Goal: Complete application form

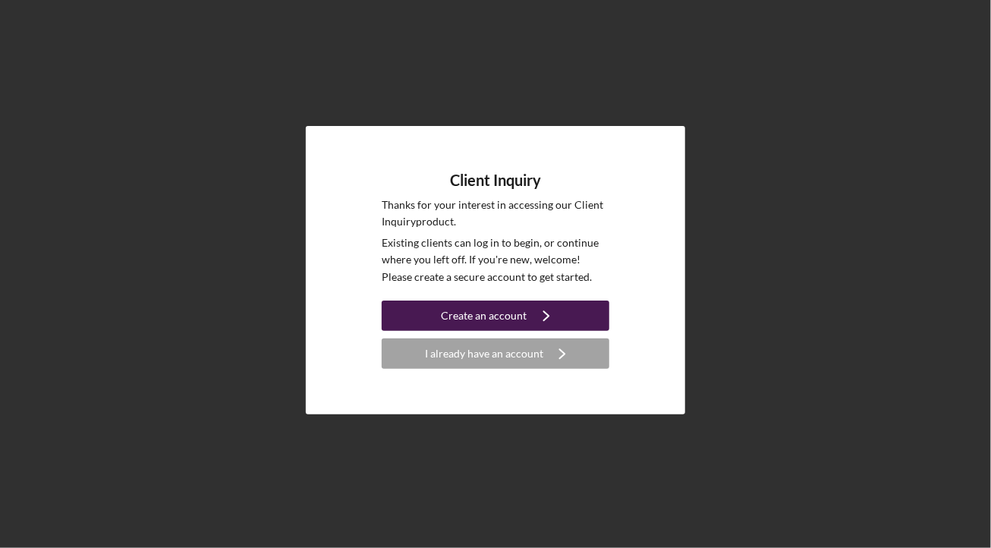
click at [515, 317] on div "Create an account" at bounding box center [485, 316] width 86 height 30
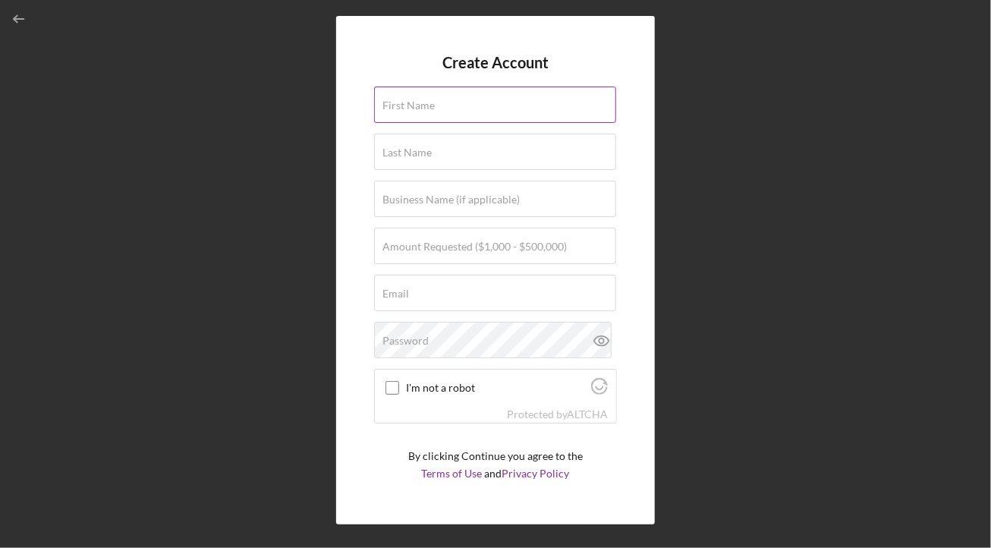
click at [530, 111] on input "First Name" at bounding box center [495, 105] width 242 height 36
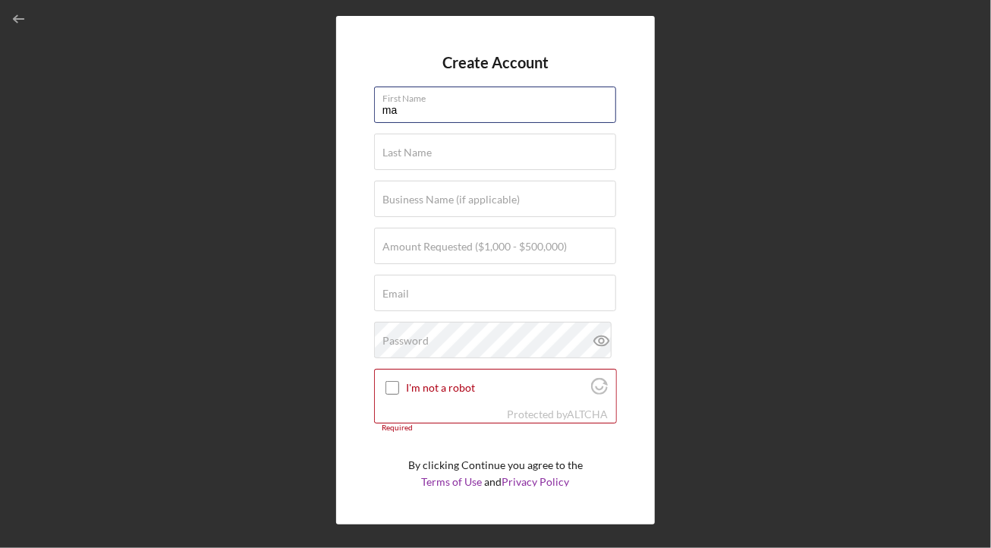
type input "m"
type input "[PERSON_NAME]"
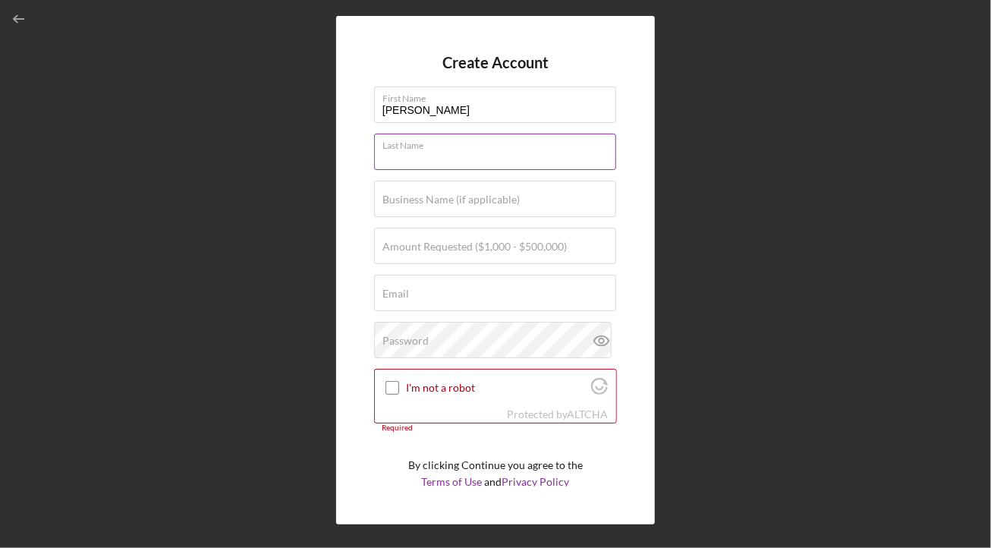
click at [555, 155] on input "Last Name" at bounding box center [495, 152] width 242 height 36
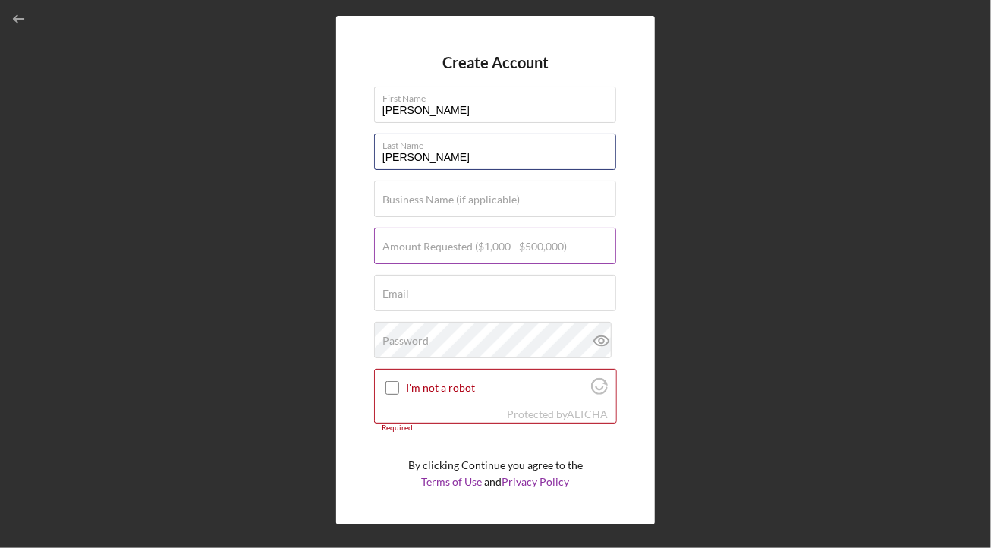
type input "[PERSON_NAME]"
click at [501, 251] on label "Amount Requested ($1,000 - $500,000)" at bounding box center [475, 247] width 184 height 12
click at [501, 251] on input "Amount Requested ($1,000 - $500,000)" at bounding box center [495, 246] width 242 height 36
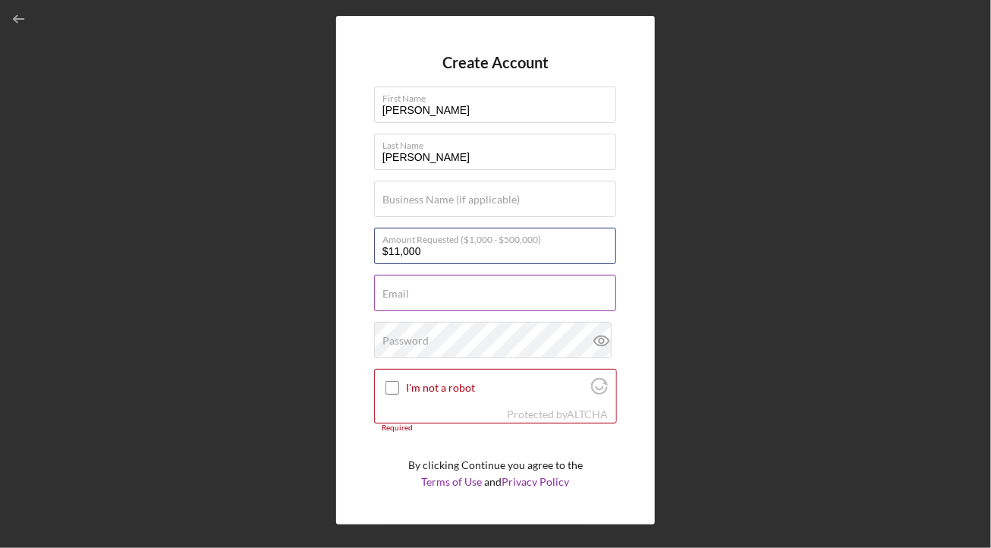
type input "$11,000"
click at [429, 307] on input "Email" at bounding box center [495, 293] width 242 height 36
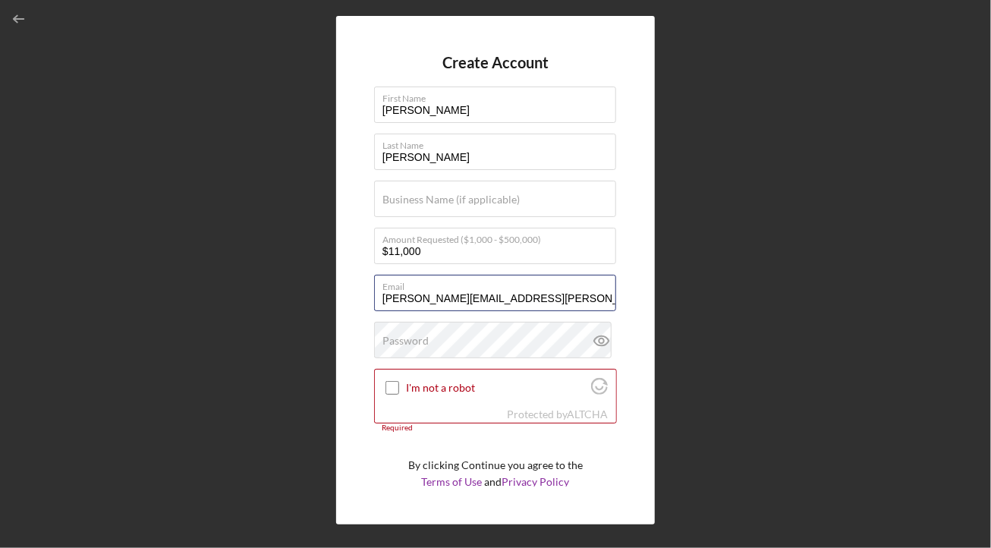
type input "[PERSON_NAME][EMAIL_ADDRESS][PERSON_NAME][DOMAIN_NAME]"
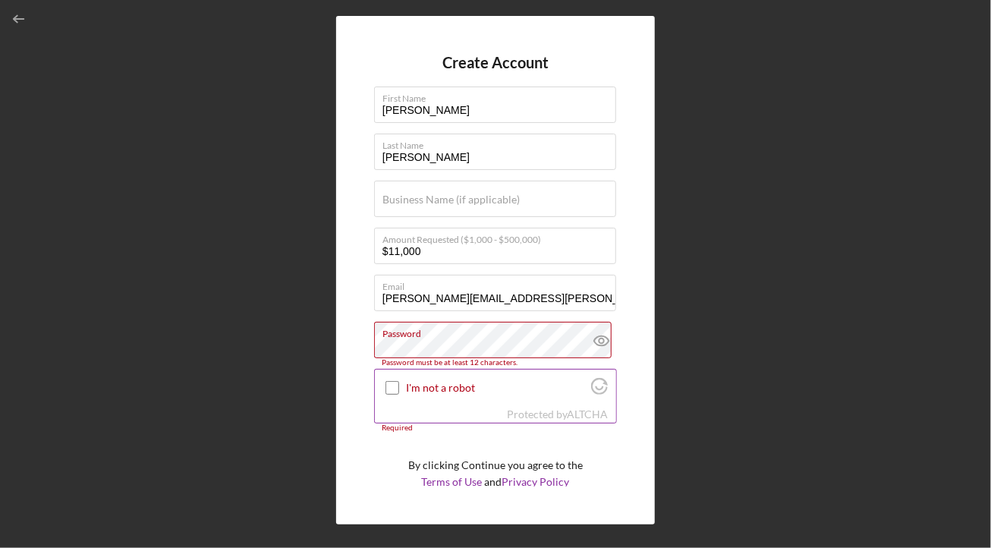
click at [392, 384] on input "I'm not a robot" at bounding box center [393, 388] width 14 height 14
checkbox input "true"
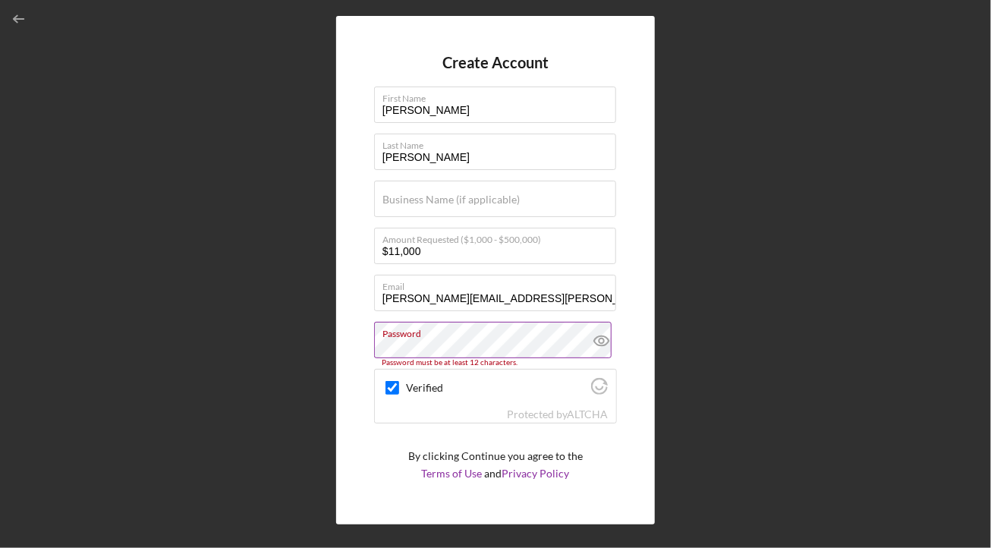
click at [464, 336] on label "Password" at bounding box center [500, 331] width 234 height 17
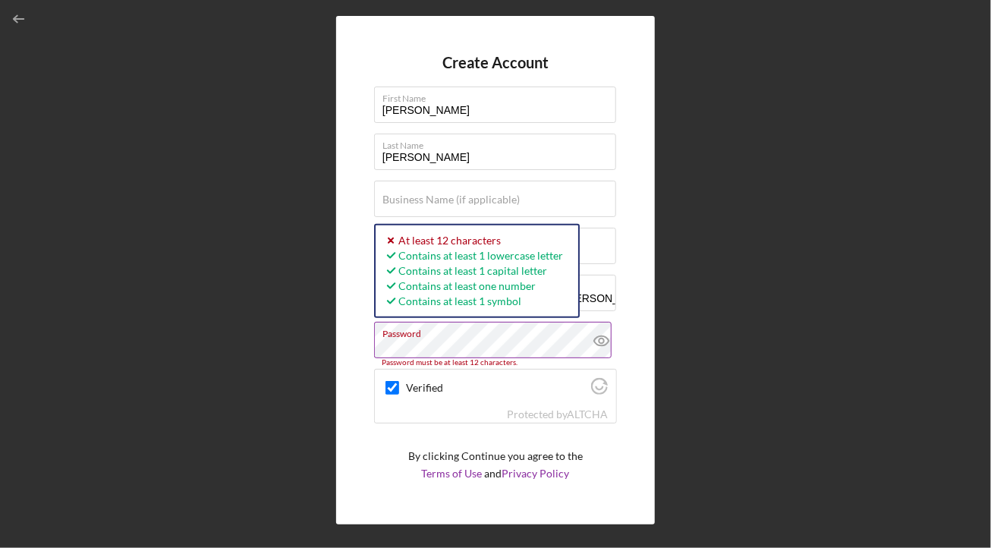
click at [589, 338] on icon at bounding box center [602, 341] width 38 height 38
click at [362, 459] on div "Create Account First Name [PERSON_NAME] Last Name [PERSON_NAME] Business Name (…" at bounding box center [495, 270] width 319 height 509
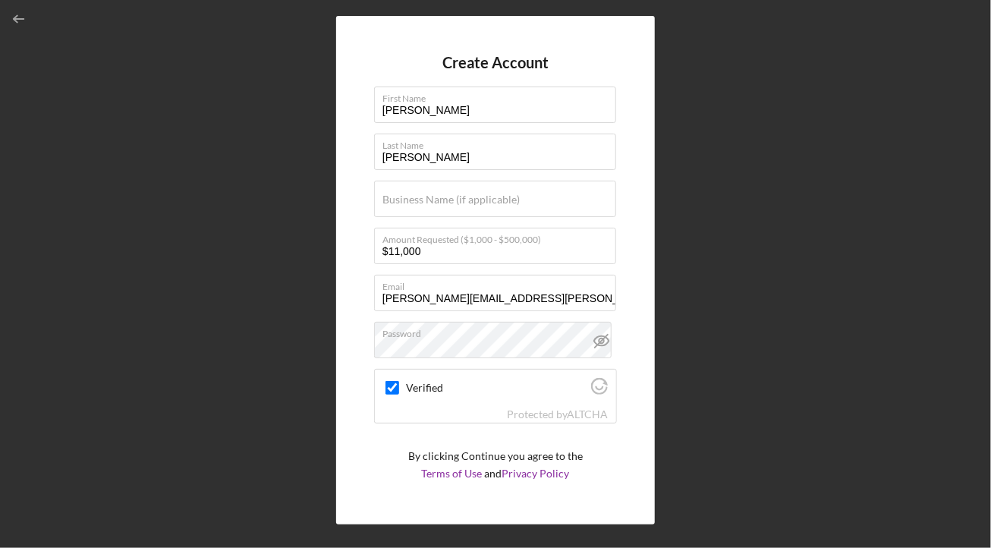
scroll to position [41, 0]
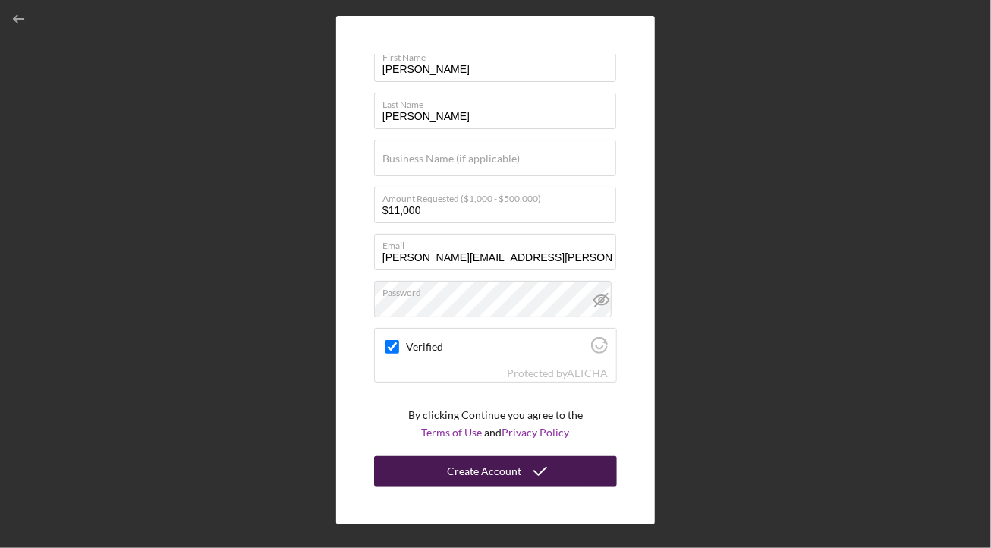
click at [513, 471] on div "Create Account" at bounding box center [484, 471] width 74 height 30
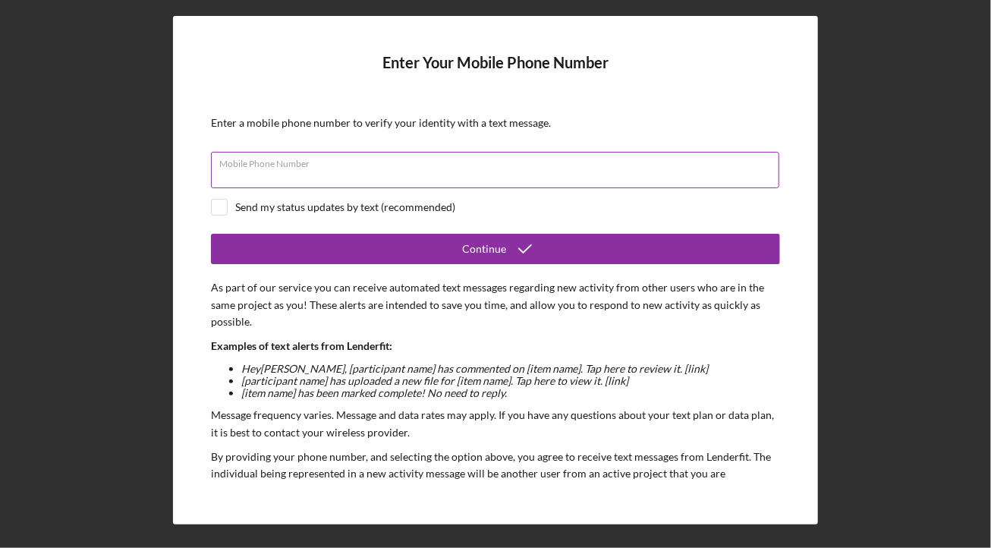
click at [344, 174] on input "Mobile Phone Number" at bounding box center [495, 170] width 569 height 36
click at [367, 210] on div "Send my status updates by text (recommended)" at bounding box center [345, 207] width 220 height 12
checkbox input "true"
click at [427, 168] on div "Mobile Phone Number Required" at bounding box center [495, 171] width 569 height 38
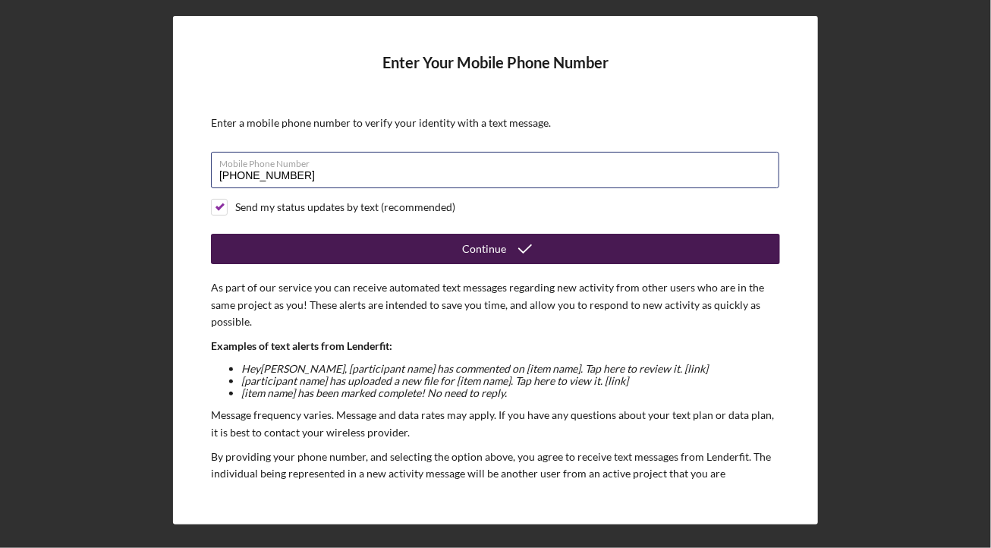
type input "[PHONE_NUMBER]"
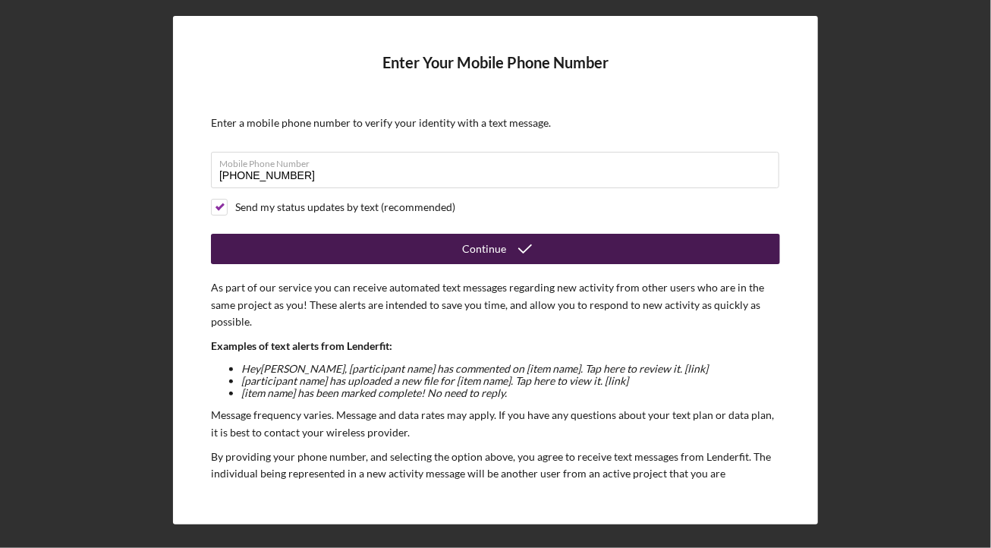
click at [509, 257] on icon "submit" at bounding box center [525, 249] width 38 height 38
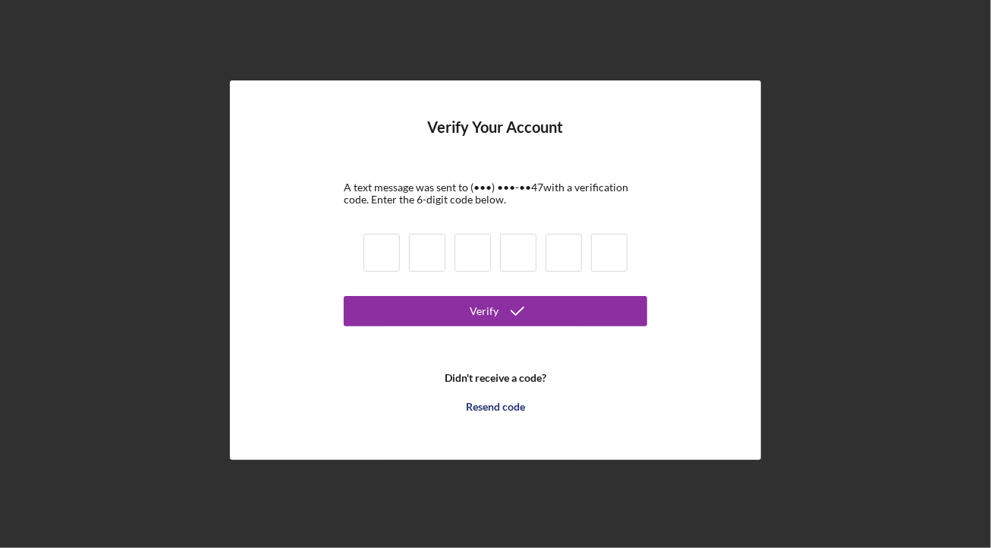
click at [395, 254] on input at bounding box center [382, 253] width 36 height 38
type input "2"
type input "4"
type input "9"
type input "3"
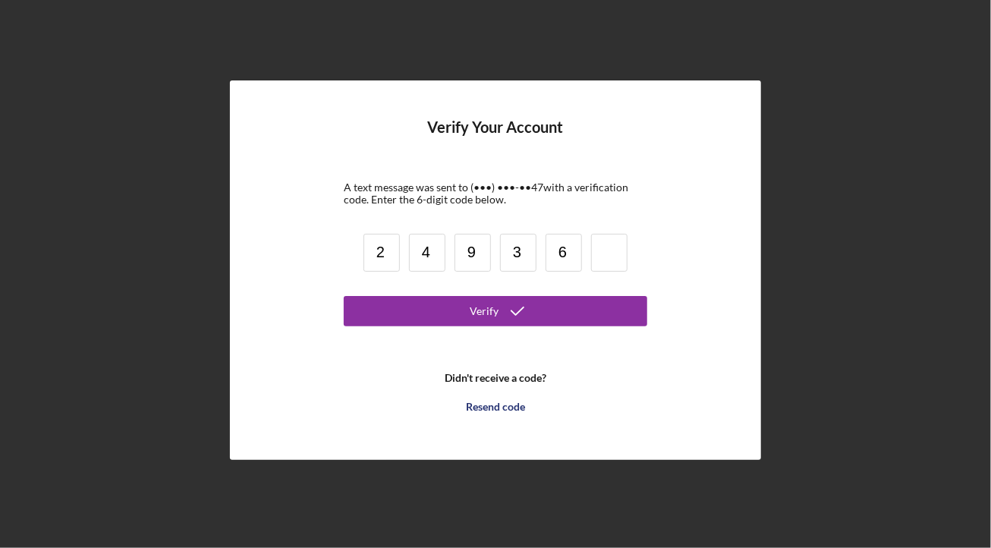
type input "6"
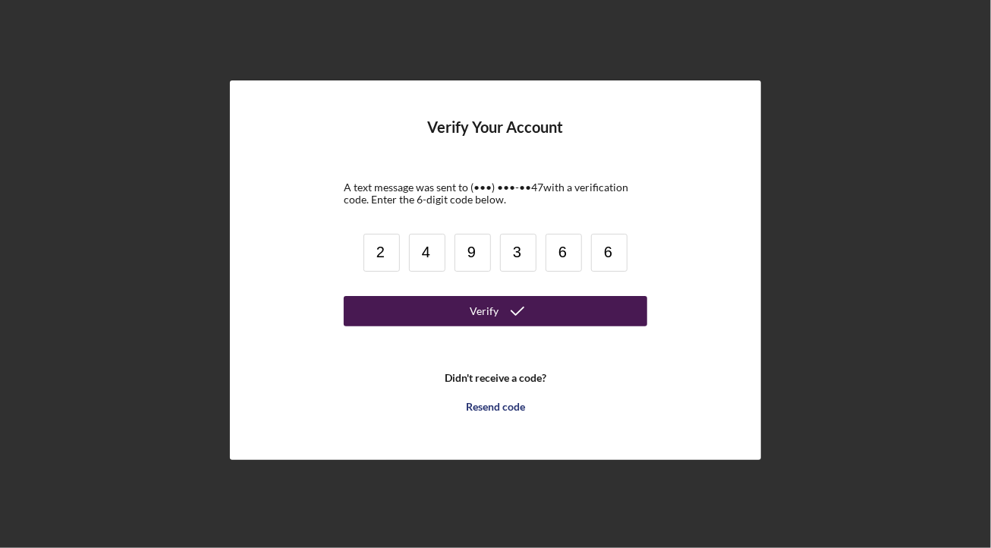
type input "6"
click at [391, 302] on button "Verify" at bounding box center [496, 311] width 304 height 30
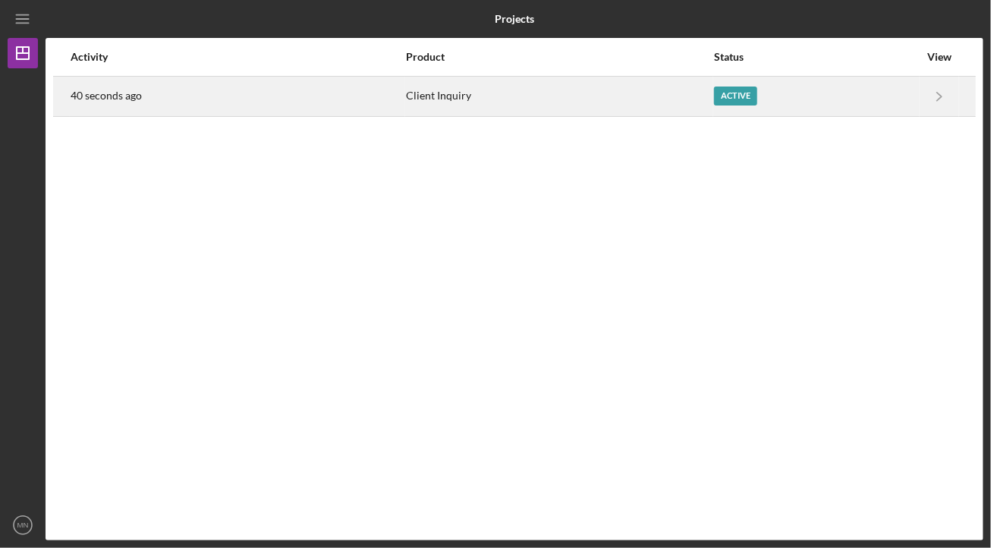
click at [510, 110] on div "Client Inquiry" at bounding box center [559, 96] width 307 height 38
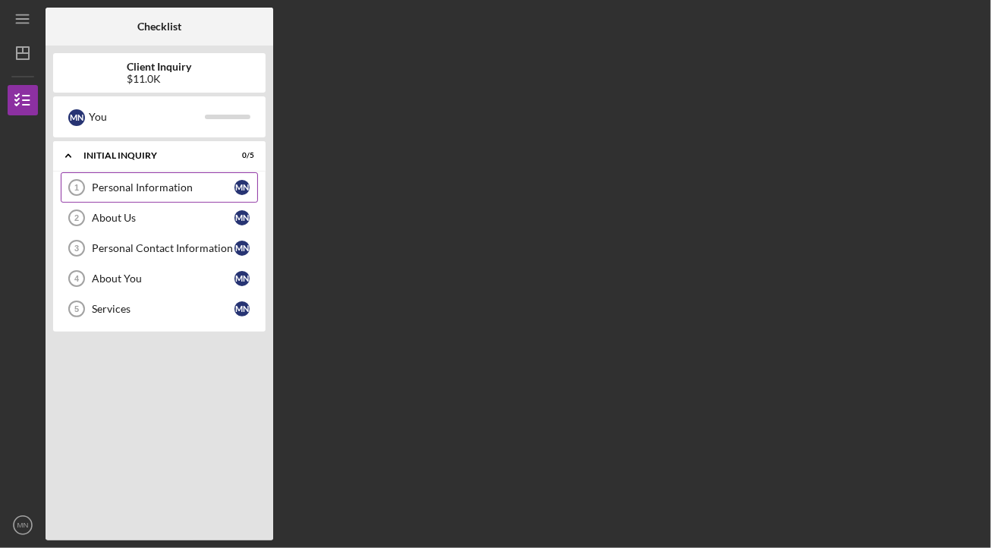
click at [213, 196] on link "Personal Information 1 Personal Information M N" at bounding box center [159, 187] width 197 height 30
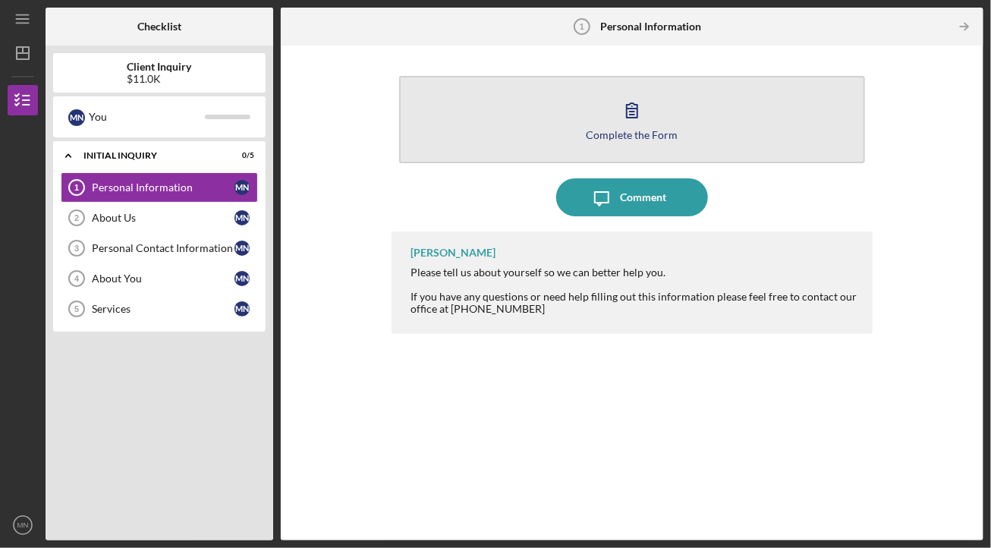
click at [647, 122] on icon "button" at bounding box center [632, 110] width 38 height 38
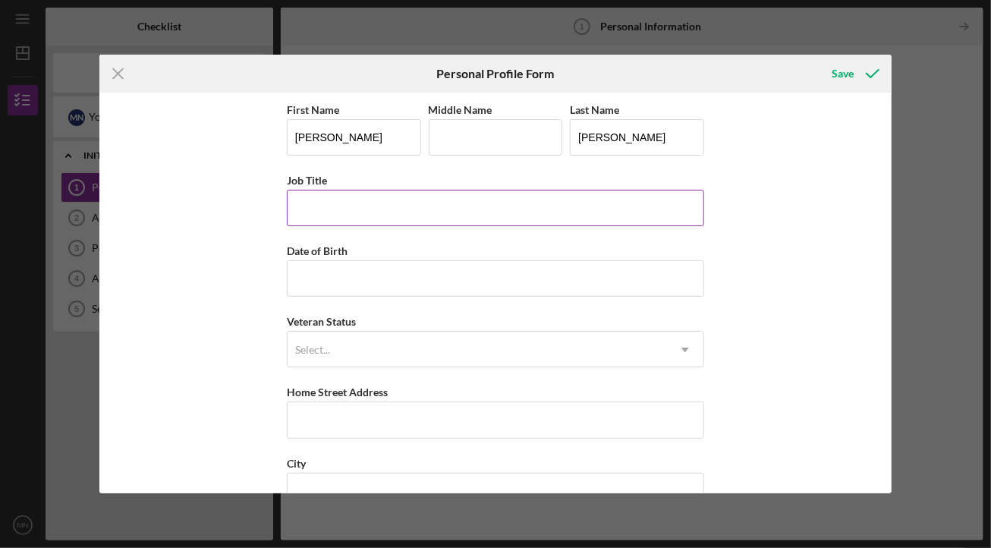
click at [428, 217] on input "Job Title" at bounding box center [496, 208] width 418 height 36
click at [347, 201] on input "Food Soveighnty" at bounding box center [496, 208] width 418 height 36
drag, startPoint x: 346, startPoint y: 218, endPoint x: 315, endPoint y: 216, distance: 31.2
click at [315, 216] on input "Food Soveighnty" at bounding box center [496, 208] width 418 height 36
click at [410, 217] on input "Food Soveighnty" at bounding box center [496, 208] width 418 height 36
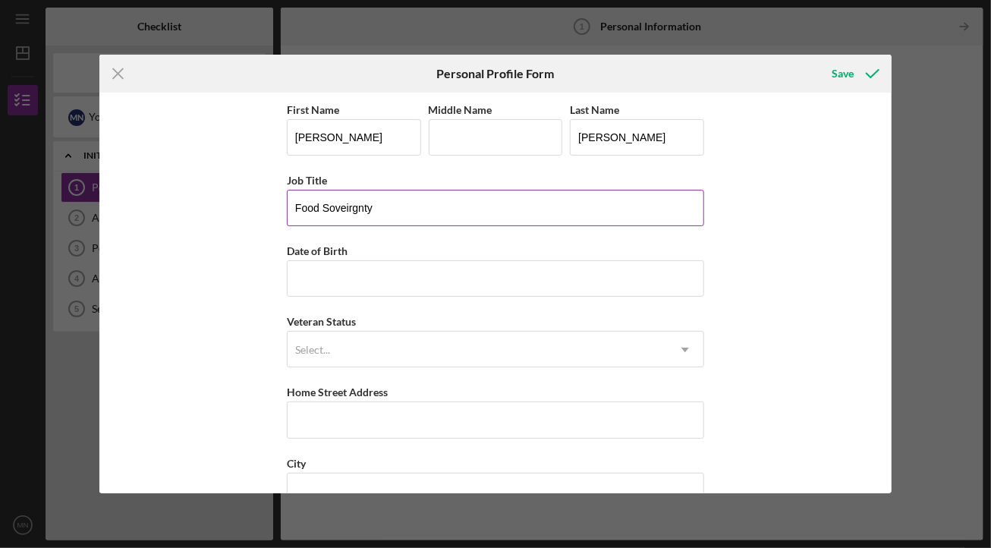
click at [329, 201] on input "Food Soveirgnty" at bounding box center [496, 208] width 418 height 36
click at [467, 216] on input "Food Soveirgnty" at bounding box center [496, 208] width 418 height 36
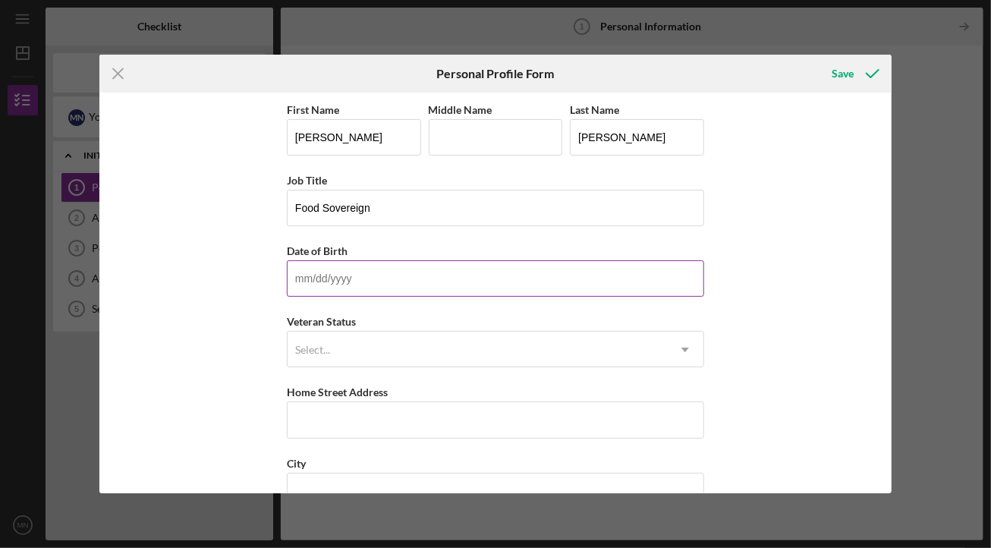
click at [431, 268] on input "Date of Birth" at bounding box center [496, 278] width 418 height 36
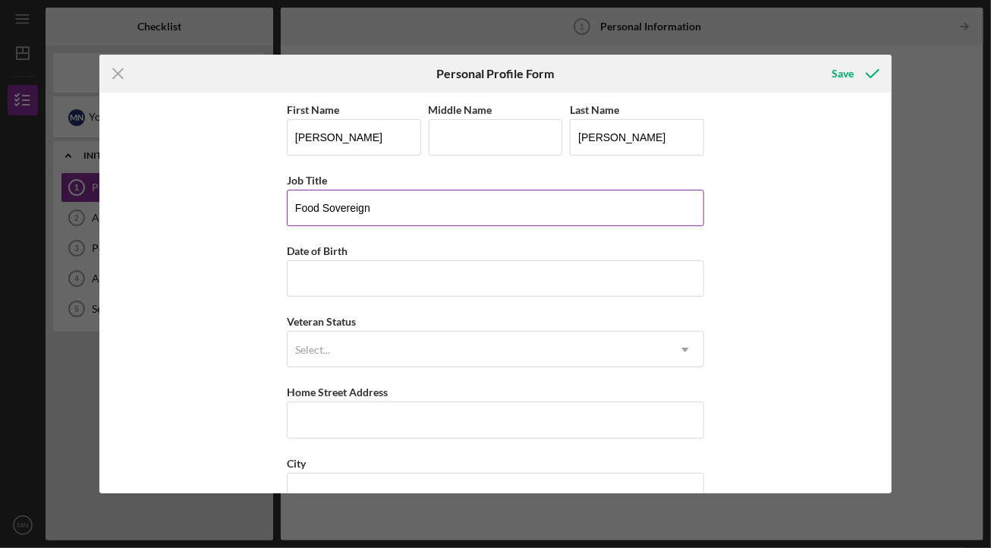
click at [492, 219] on input "Food Sovereign" at bounding box center [496, 208] width 418 height 36
type input "Food Sovereignty + Agriculture apprentice"
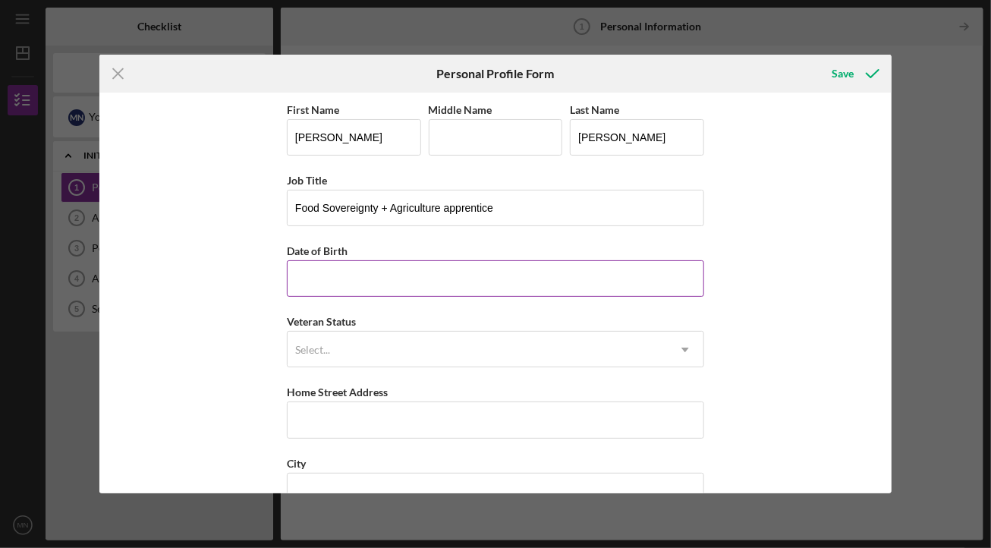
click at [430, 292] on input "Date of Birth" at bounding box center [496, 278] width 418 height 36
type input "[DATE]"
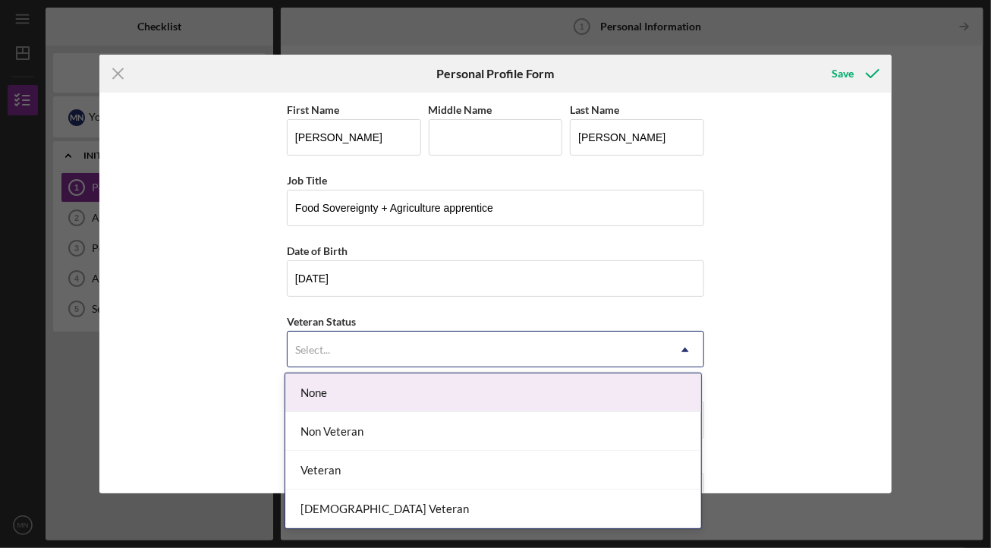
click at [490, 350] on div "Select..." at bounding box center [478, 349] width 380 height 35
click at [467, 396] on div "None" at bounding box center [493, 392] width 416 height 39
click at [467, 396] on div "Home Street Address" at bounding box center [496, 392] width 418 height 19
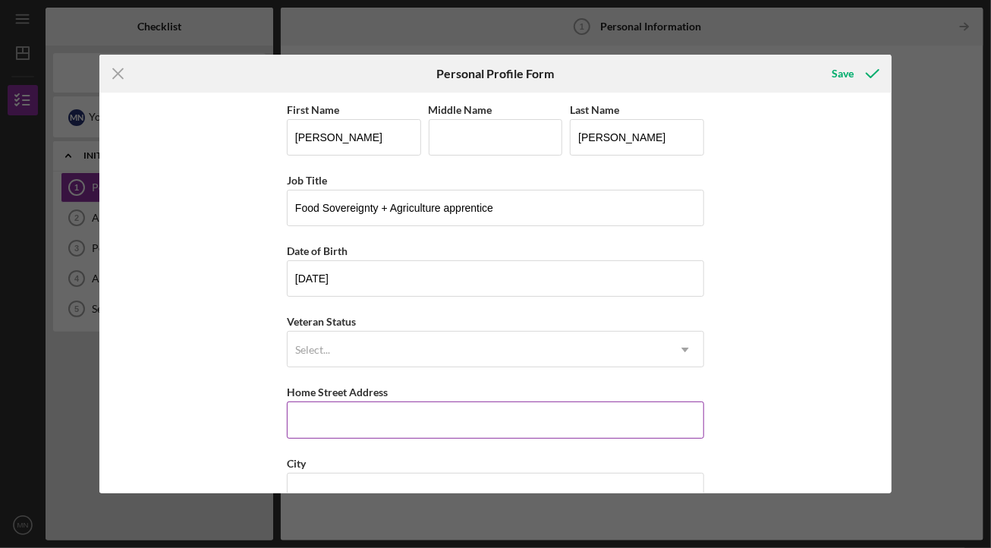
click at [505, 417] on input "Home Street Address" at bounding box center [496, 420] width 418 height 36
type input "[STREET_ADDRESS]"
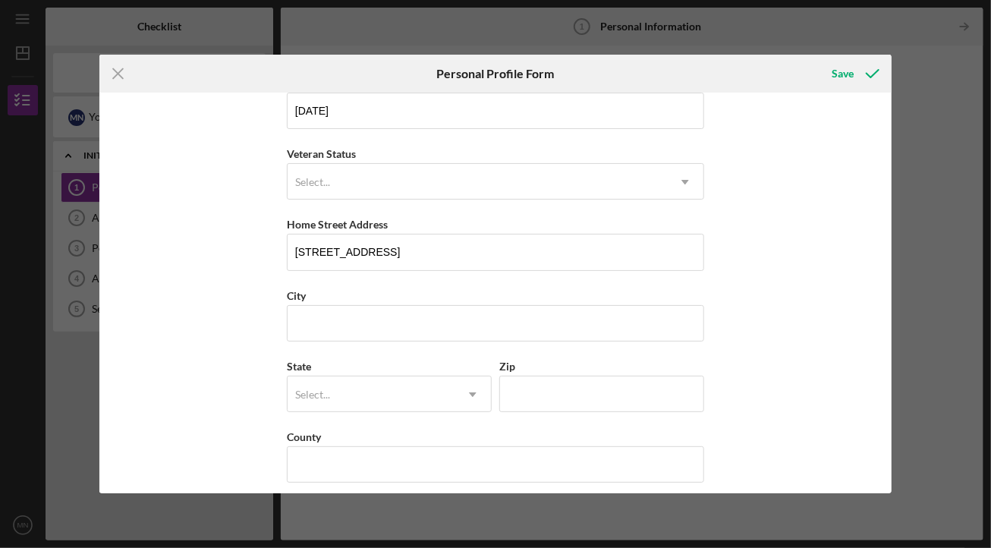
scroll to position [177, 0]
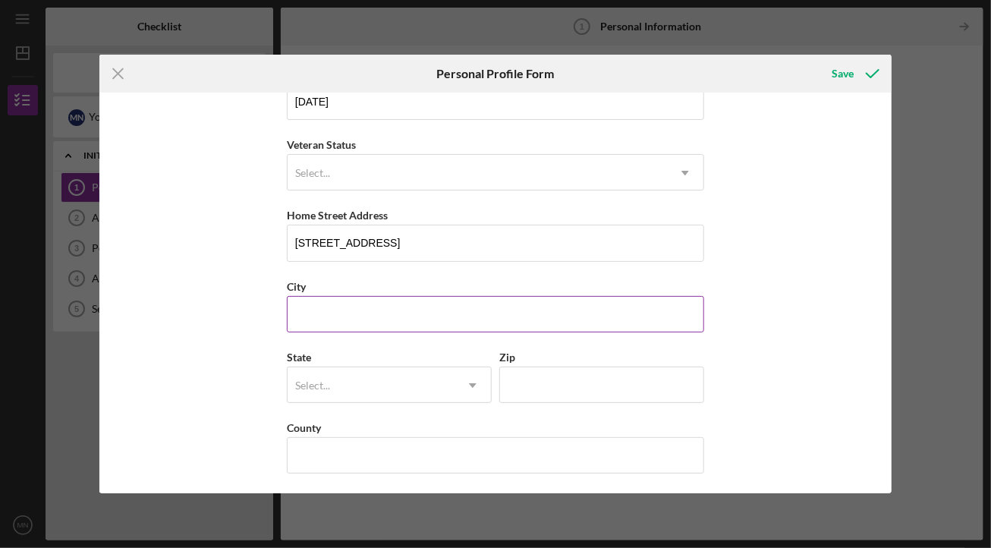
click at [343, 307] on input "City" at bounding box center [496, 314] width 418 height 36
click at [301, 316] on input "[PERSON_NAME]" at bounding box center [496, 314] width 418 height 36
type input "[PERSON_NAME]"
click at [362, 391] on div "Select..." at bounding box center [371, 385] width 167 height 35
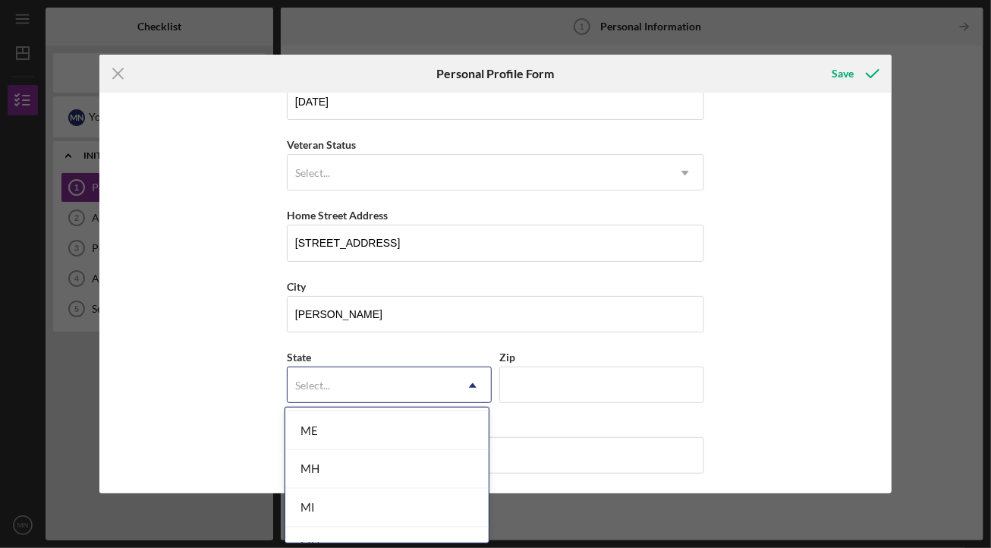
scroll to position [2795, 0]
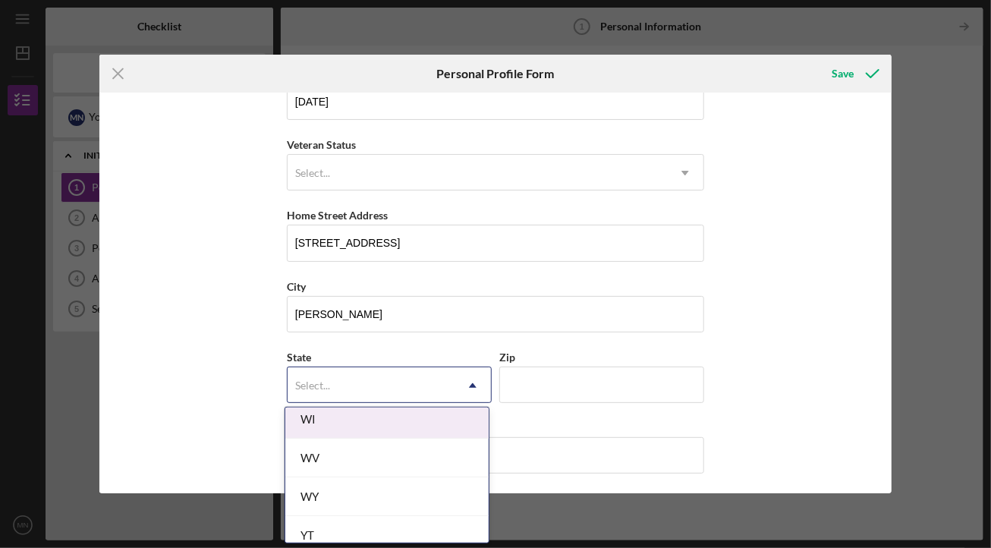
click at [413, 412] on div "WI" at bounding box center [386, 419] width 203 height 39
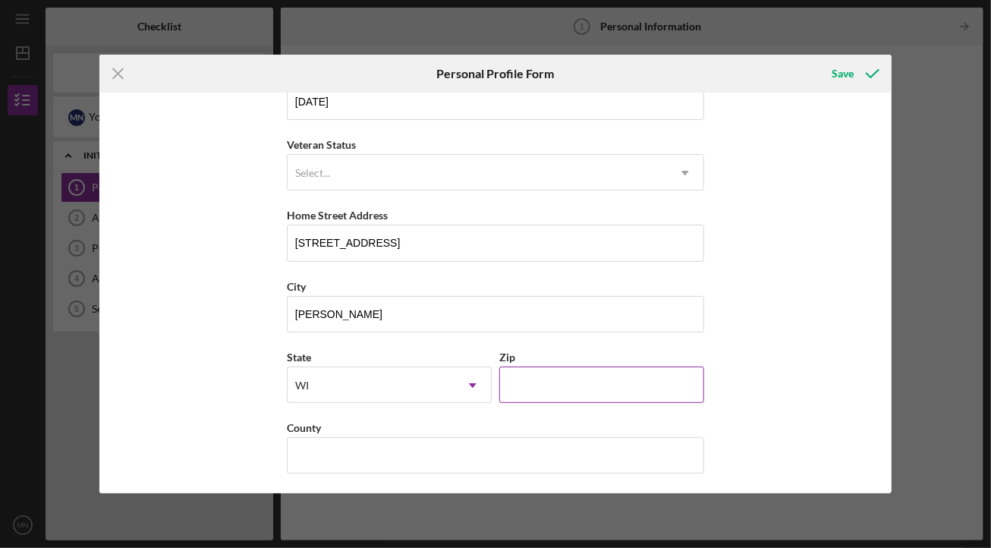
click at [537, 394] on input "Zip" at bounding box center [602, 385] width 205 height 36
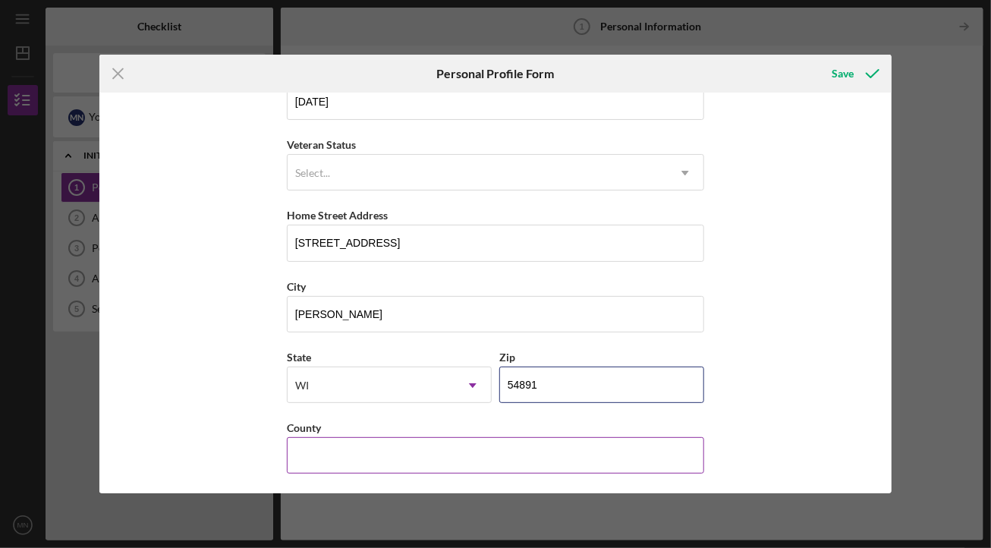
type input "54891"
click at [431, 453] on input "County" at bounding box center [496, 455] width 418 height 36
type input "Bayfield"
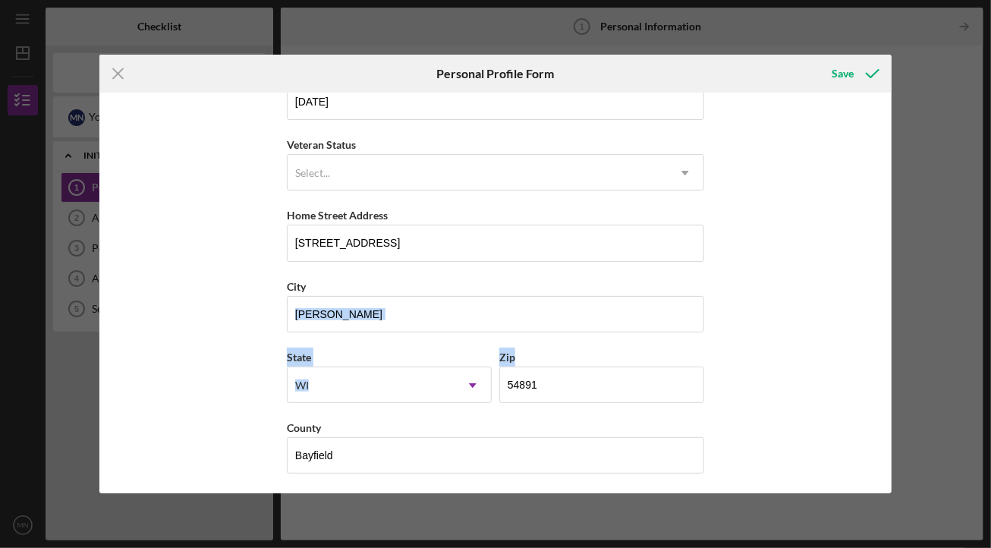
drag, startPoint x: 886, startPoint y: 282, endPoint x: 871, endPoint y: 351, distance: 69.8
click at [871, 351] on div "First Name [PERSON_NAME] Middle Name Last Name [PERSON_NAME] Job Title Food Sov…" at bounding box center [495, 293] width 793 height 401
click at [821, 343] on div "First Name [PERSON_NAME] Middle Name Last Name [PERSON_NAME] Job Title Food Sov…" at bounding box center [495, 293] width 793 height 401
drag, startPoint x: 887, startPoint y: 296, endPoint x: 884, endPoint y: 369, distance: 72.9
click at [884, 369] on div "First Name [PERSON_NAME] Middle Name Last Name [PERSON_NAME] Job Title Food Sov…" at bounding box center [495, 293] width 793 height 401
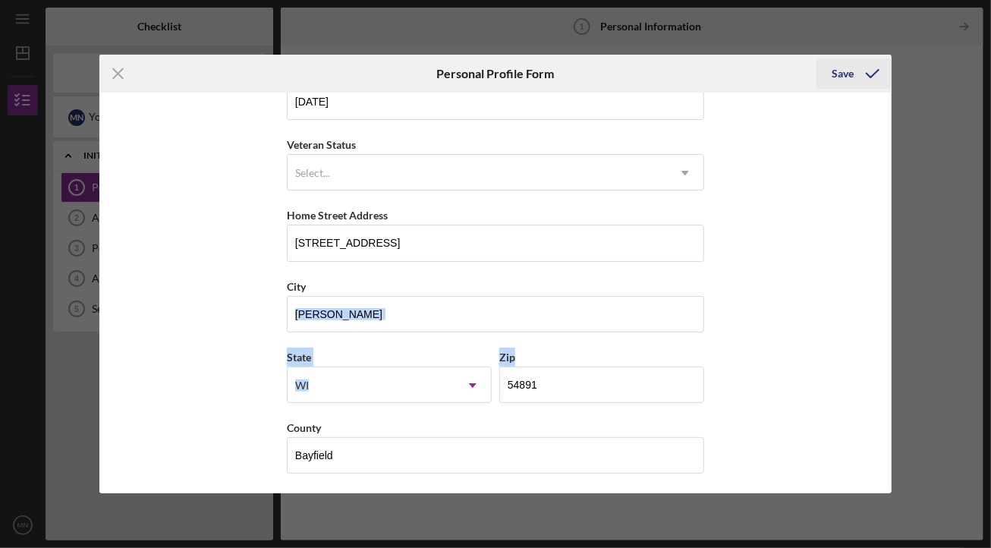
click at [858, 82] on icon "submit" at bounding box center [873, 74] width 38 height 38
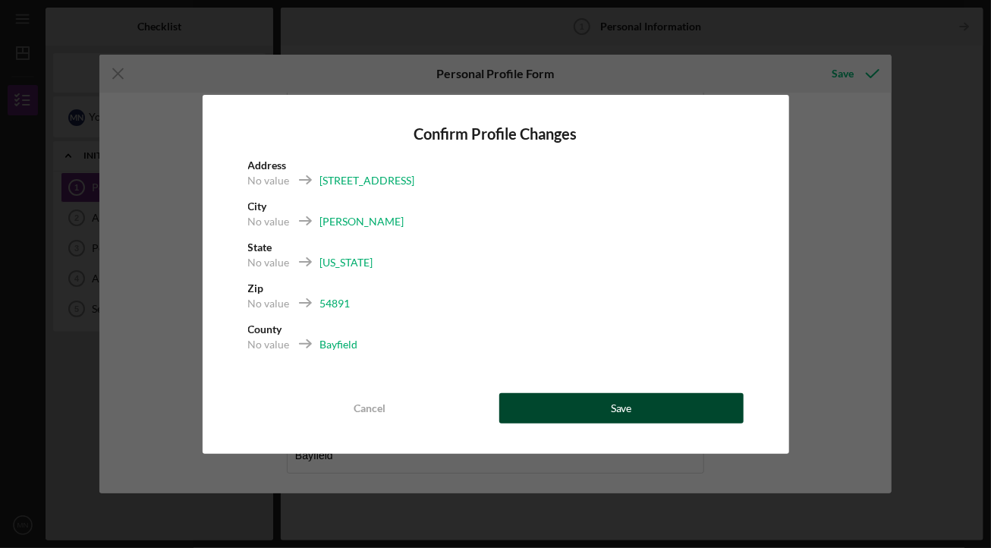
click at [573, 416] on button "Save" at bounding box center [622, 408] width 244 height 30
